Goal: Information Seeking & Learning: Learn about a topic

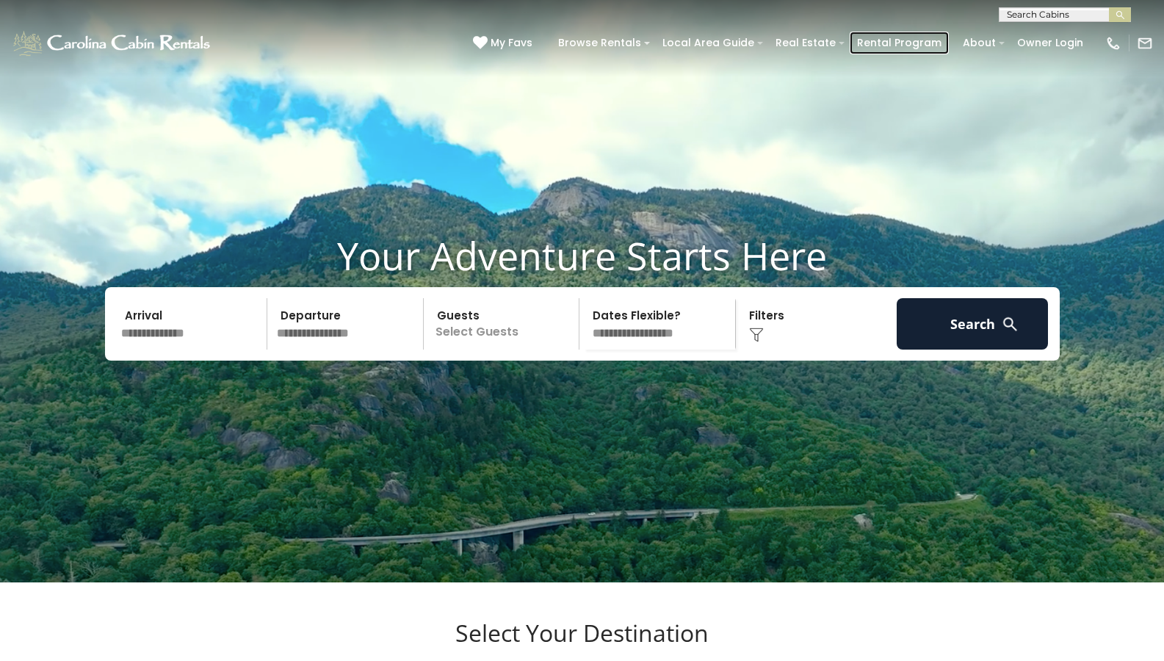
click at [905, 43] on link "Rental Program" at bounding box center [899, 43] width 99 height 23
